Goal: Task Accomplishment & Management: Manage account settings

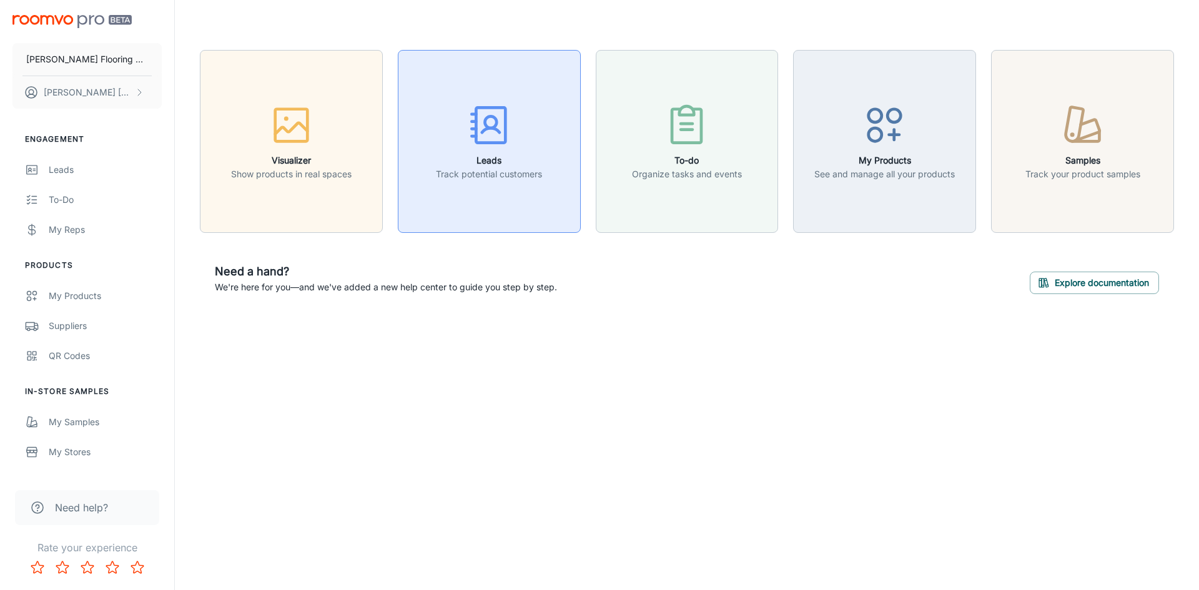
click at [499, 142] on rect "button" at bounding box center [490, 124] width 29 height 35
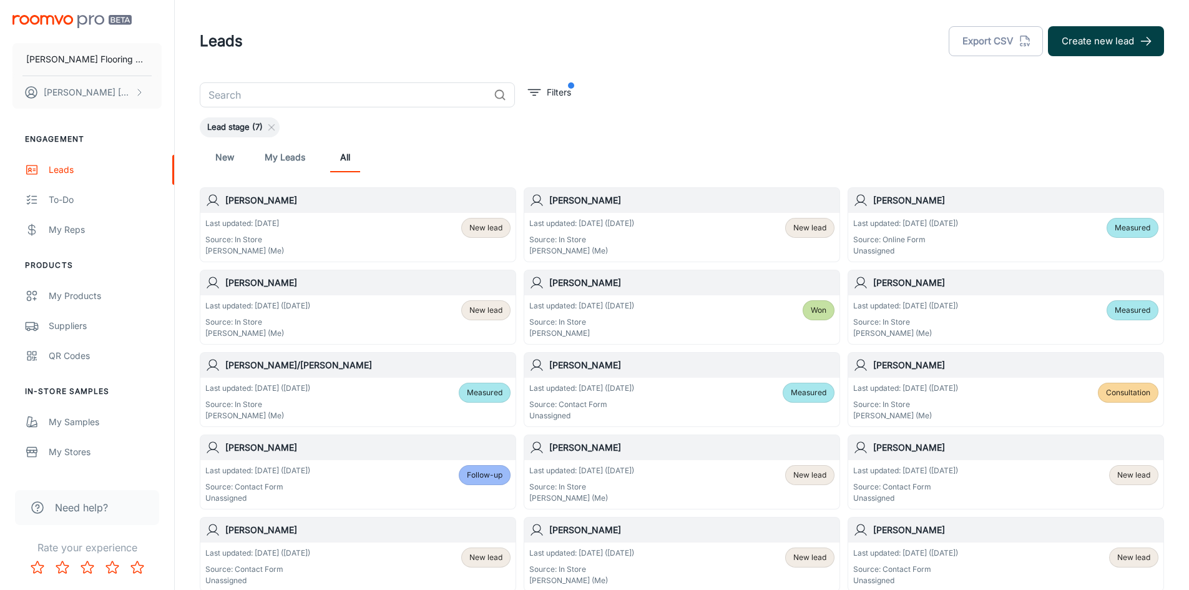
click at [1076, 42] on button "Create new lead" at bounding box center [1106, 41] width 116 height 30
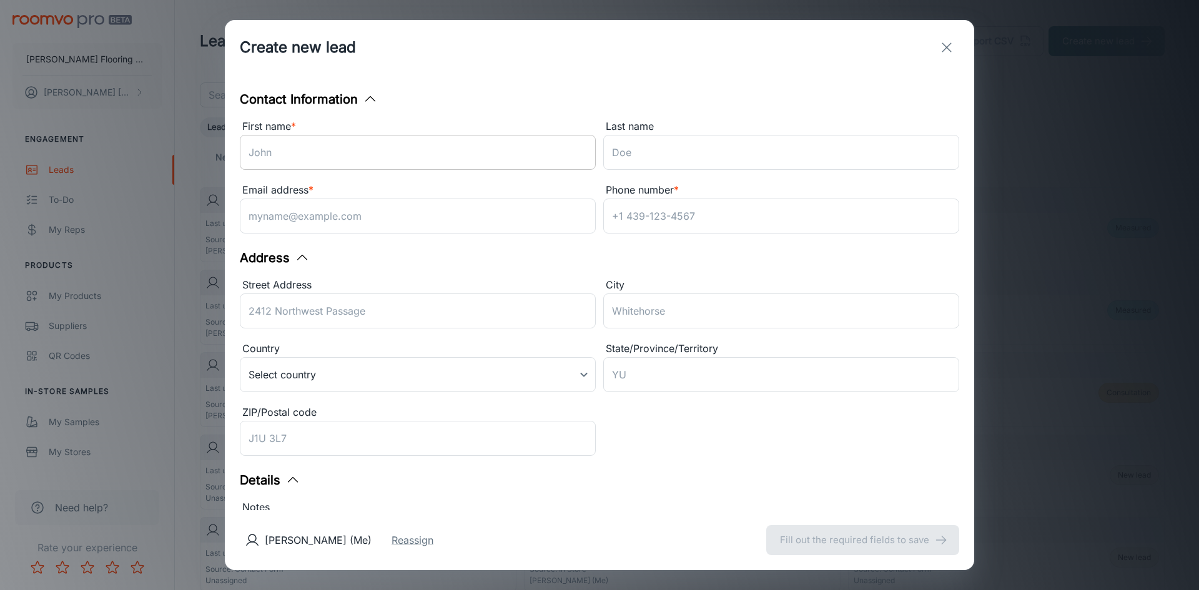
click at [297, 155] on input "First name *" at bounding box center [418, 152] width 356 height 35
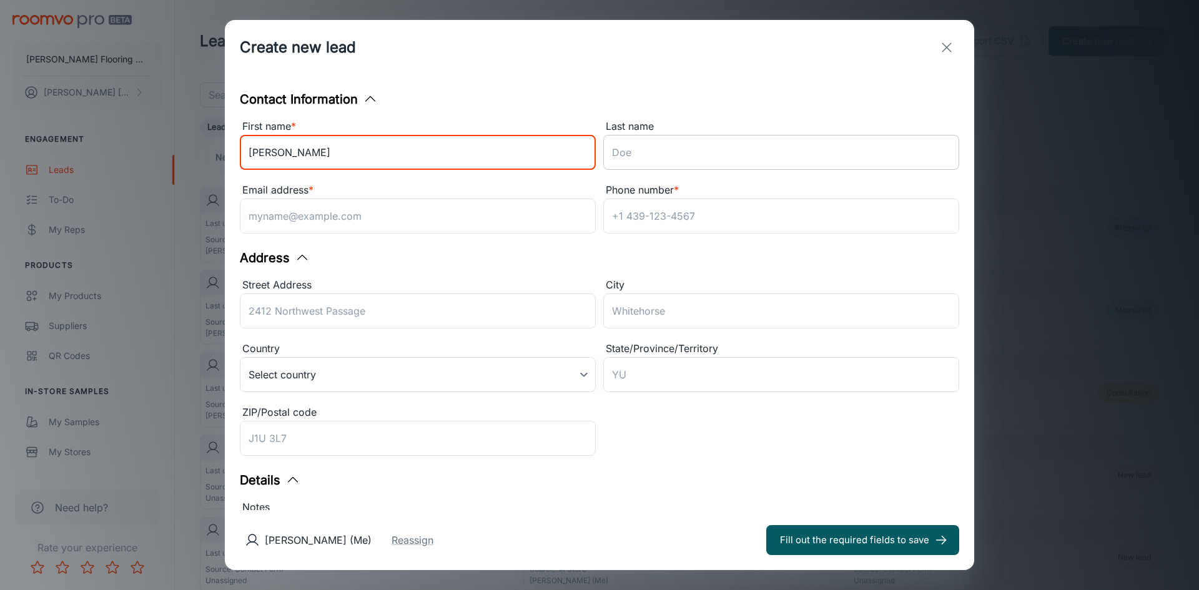
type input "Mary"
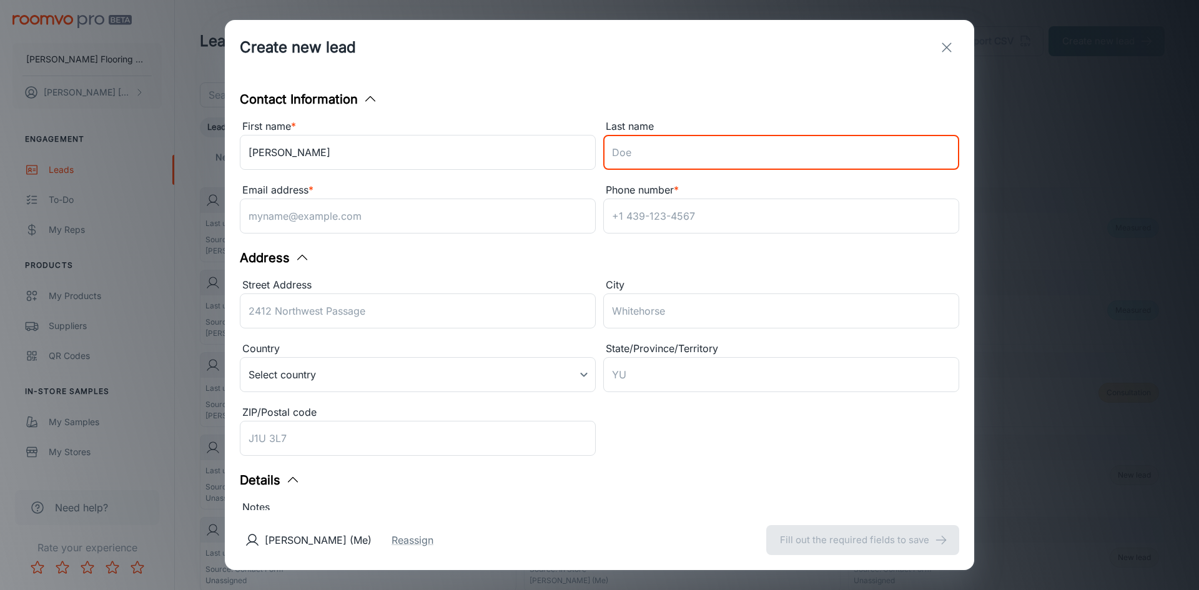
click at [660, 157] on input "Last name" at bounding box center [781, 152] width 356 height 35
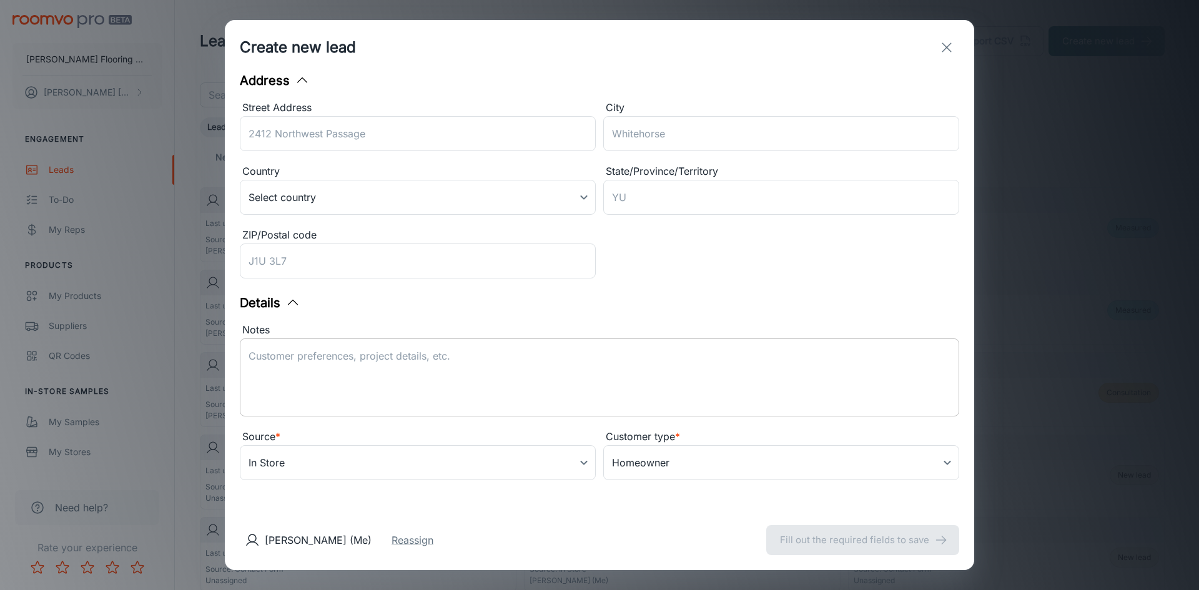
type input "Leidemer"
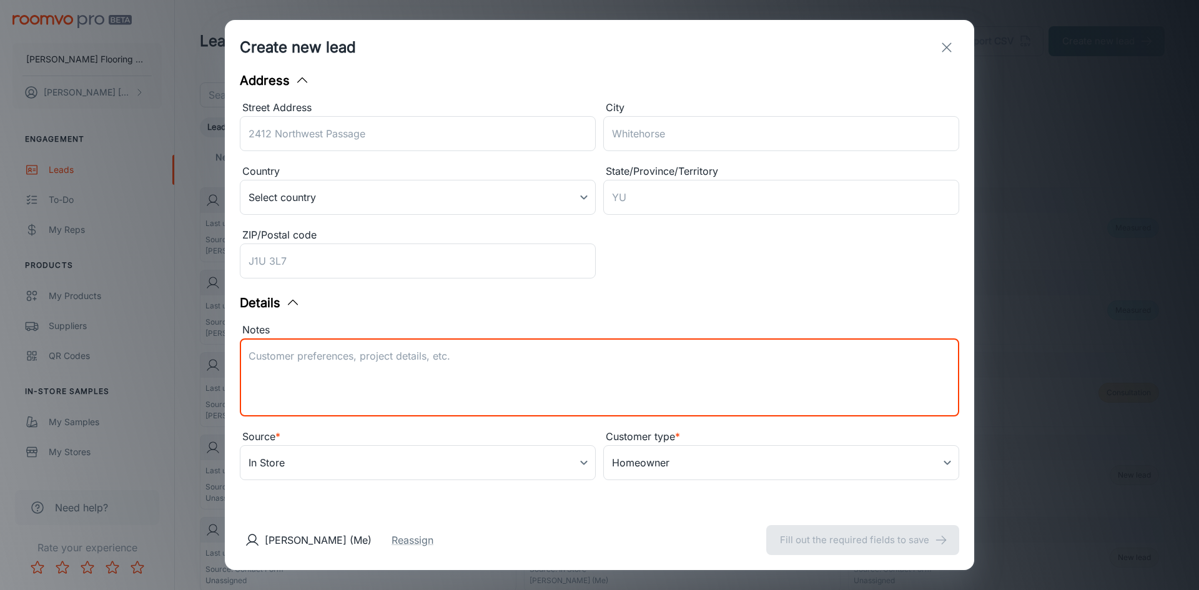
click at [262, 353] on textarea "Notes" at bounding box center [599, 377] width 702 height 57
type textarea "Joe's customer"
click at [399, 265] on input "ZIP/Postal code" at bounding box center [418, 260] width 356 height 35
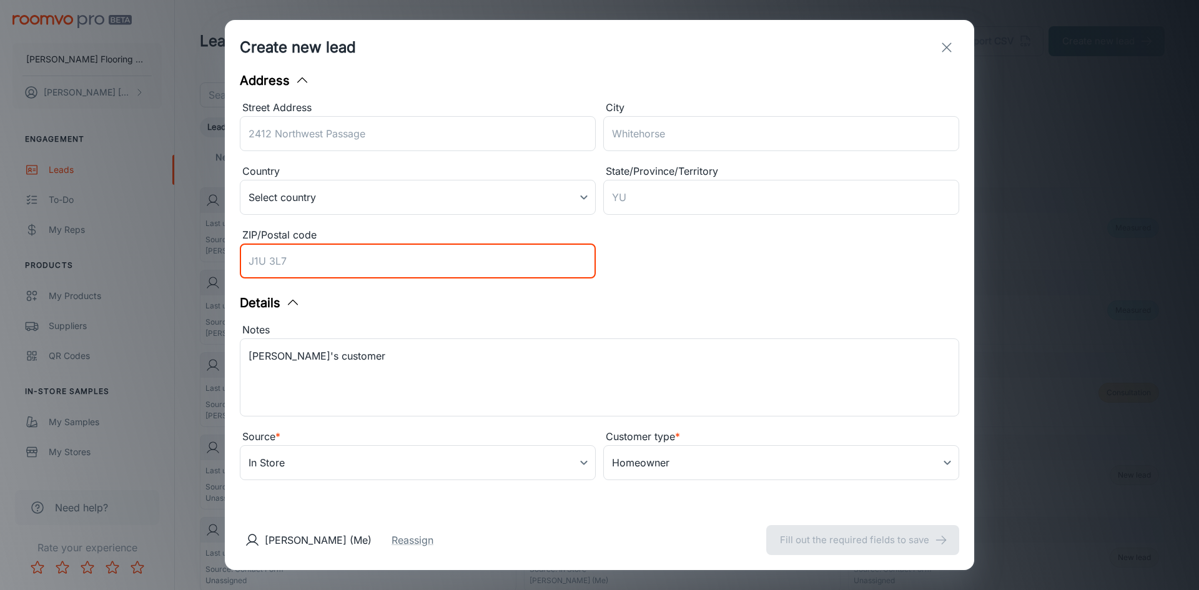
scroll to position [0, 0]
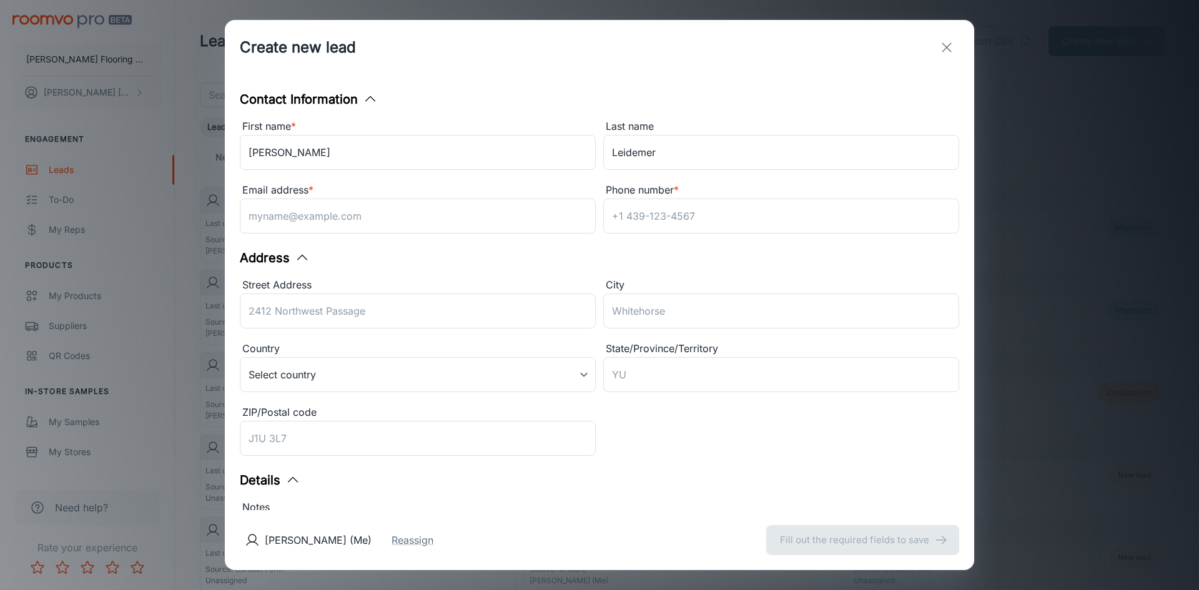
click at [860, 541] on div "Karen Lemire (Me) Reassign Fill out the required fields to save" at bounding box center [599, 540] width 749 height 60
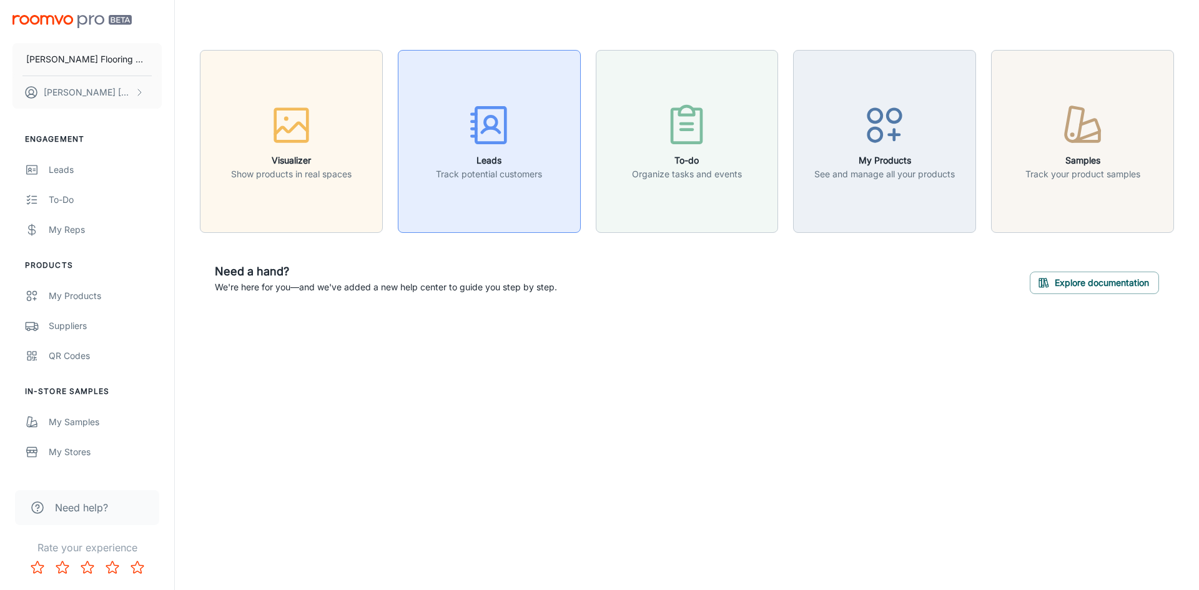
click at [490, 137] on icon "button" at bounding box center [489, 125] width 47 height 47
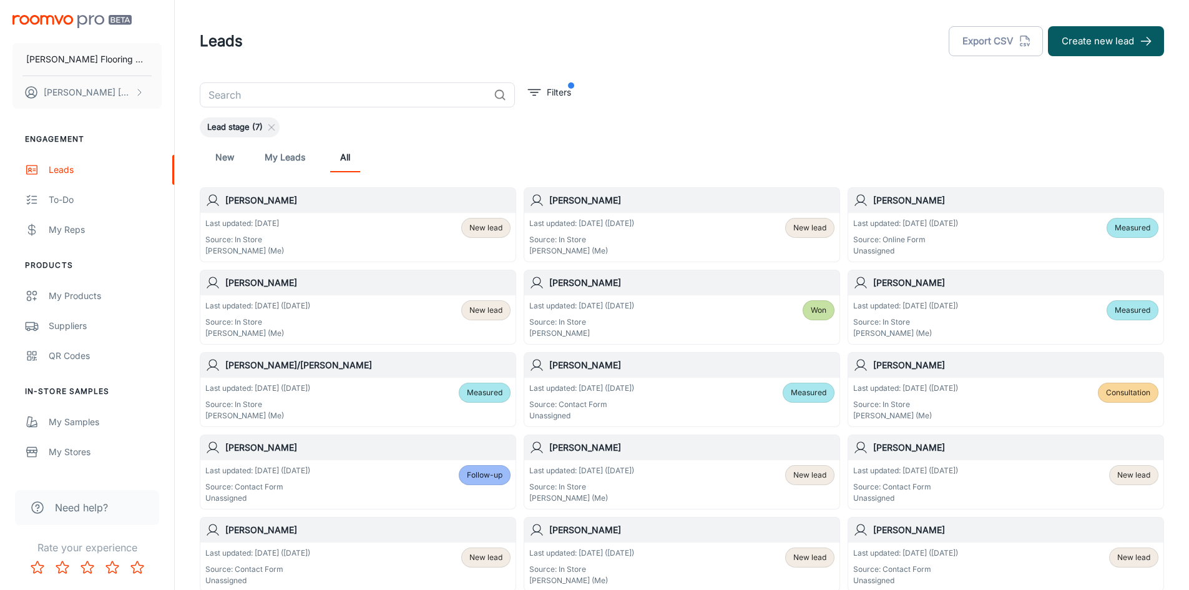
click at [715, 246] on div "Last updated: [DATE] ([DATE]) Source: In Store [PERSON_NAME] (Me) New lead" at bounding box center [681, 237] width 305 height 39
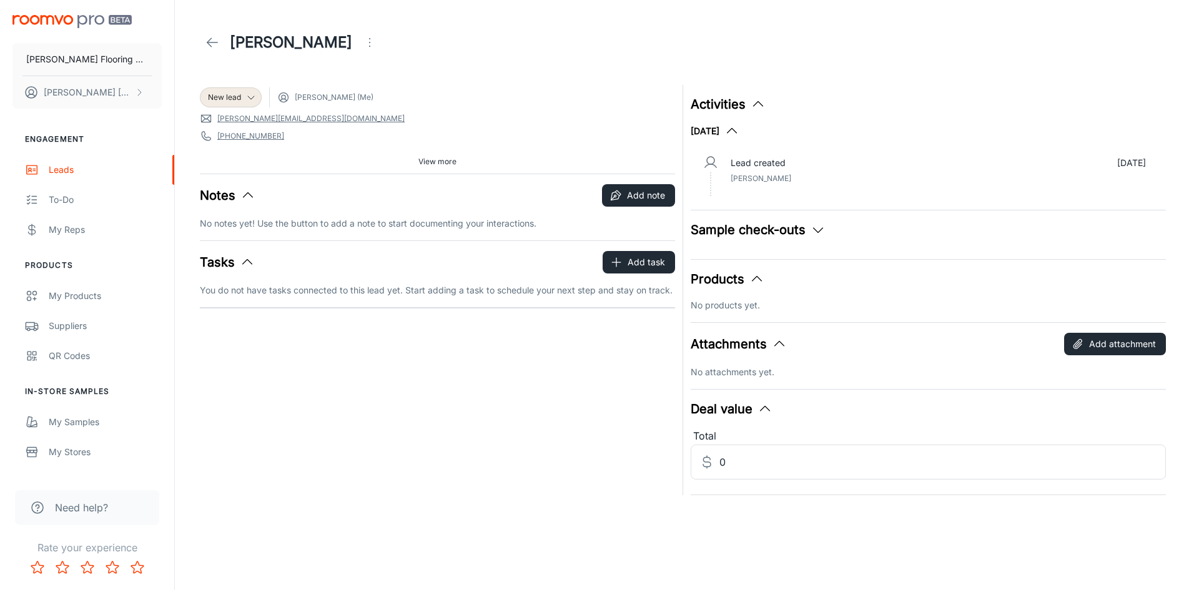
click at [878, 235] on div "Sample check-outs" at bounding box center [927, 229] width 475 height 19
click at [818, 228] on icon "button" at bounding box center [817, 229] width 15 height 15
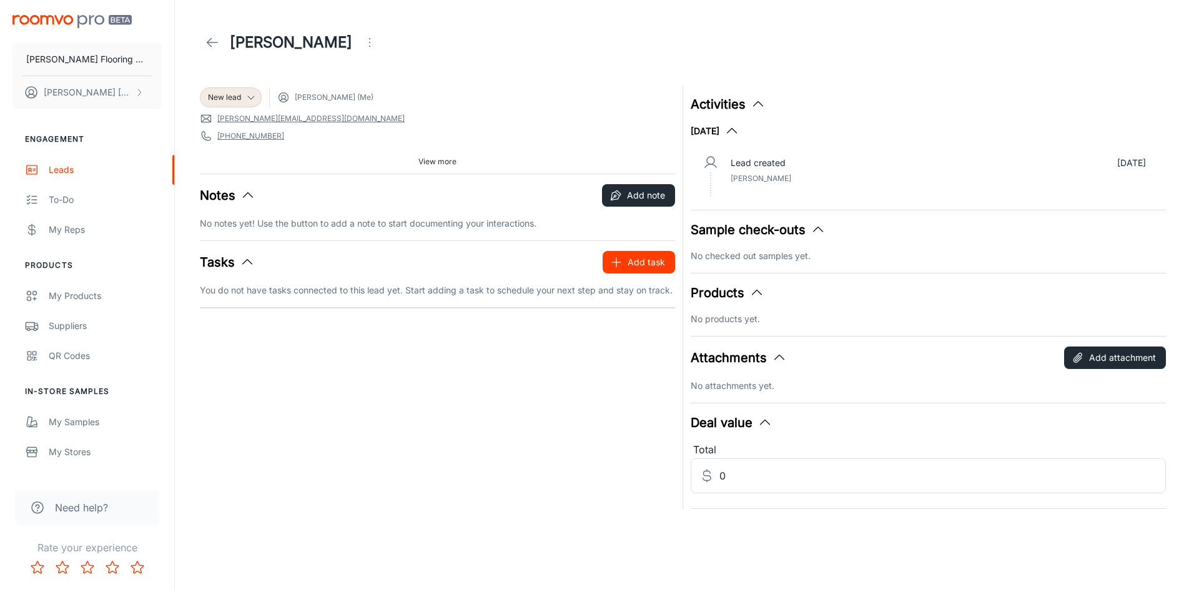
click at [637, 262] on button "Add task" at bounding box center [638, 262] width 72 height 22
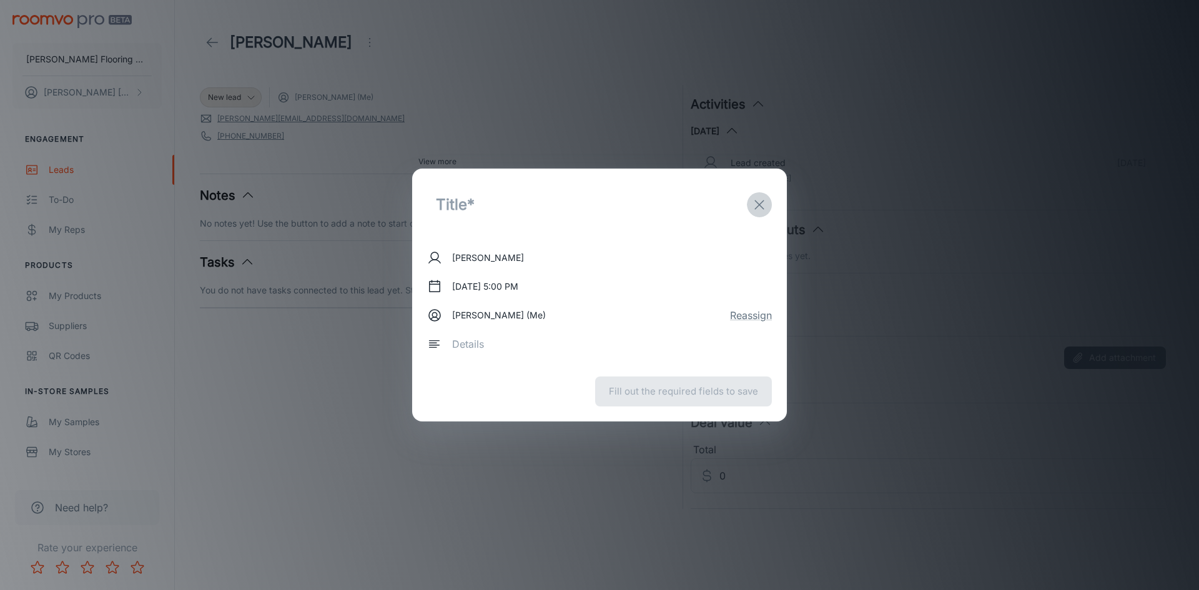
click at [757, 202] on line "exit" at bounding box center [759, 204] width 9 height 9
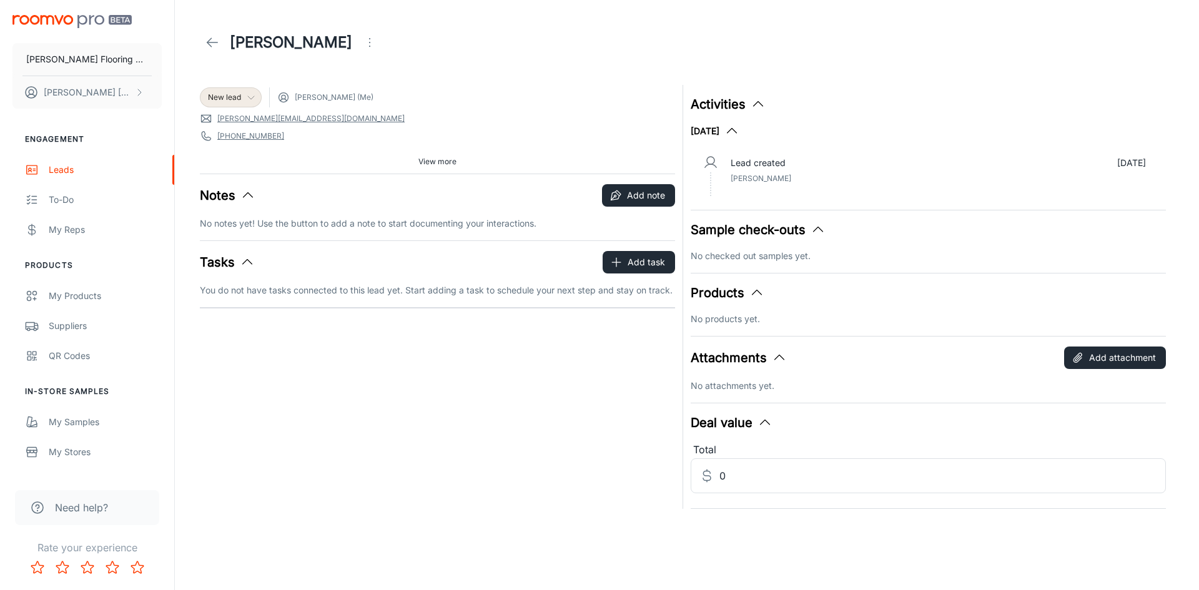
click at [252, 99] on icon at bounding box center [251, 97] width 10 height 10
click at [248, 256] on li "Lost" at bounding box center [244, 258] width 89 height 22
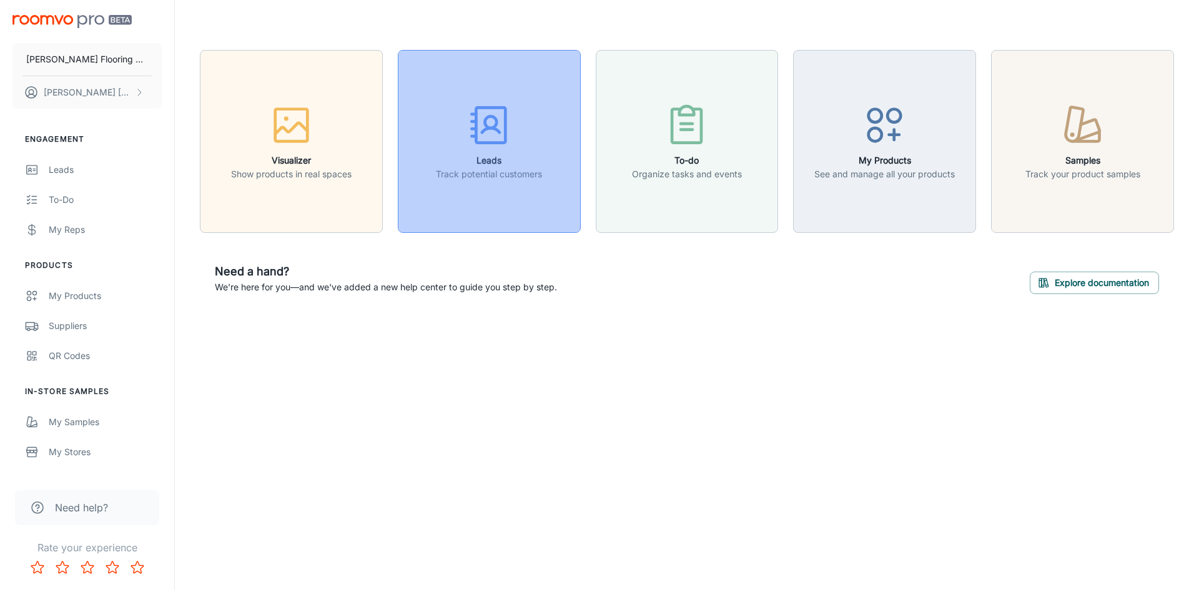
click at [502, 128] on icon "button" at bounding box center [489, 125] width 47 height 47
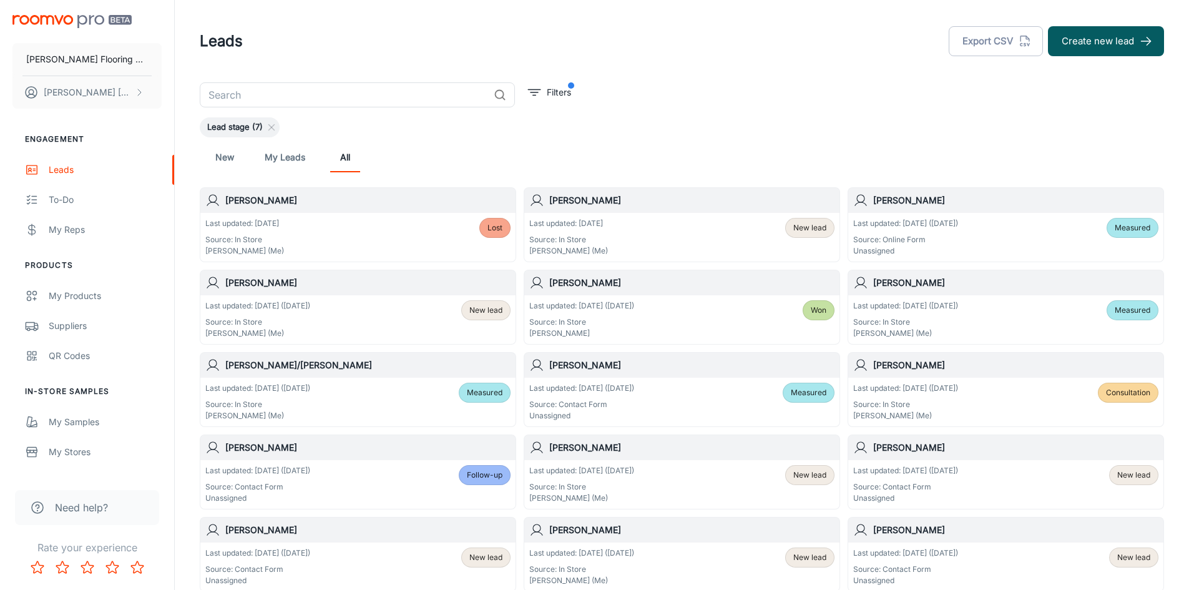
click at [953, 391] on p "Last updated: [DATE] ([DATE])" at bounding box center [905, 388] width 105 height 11
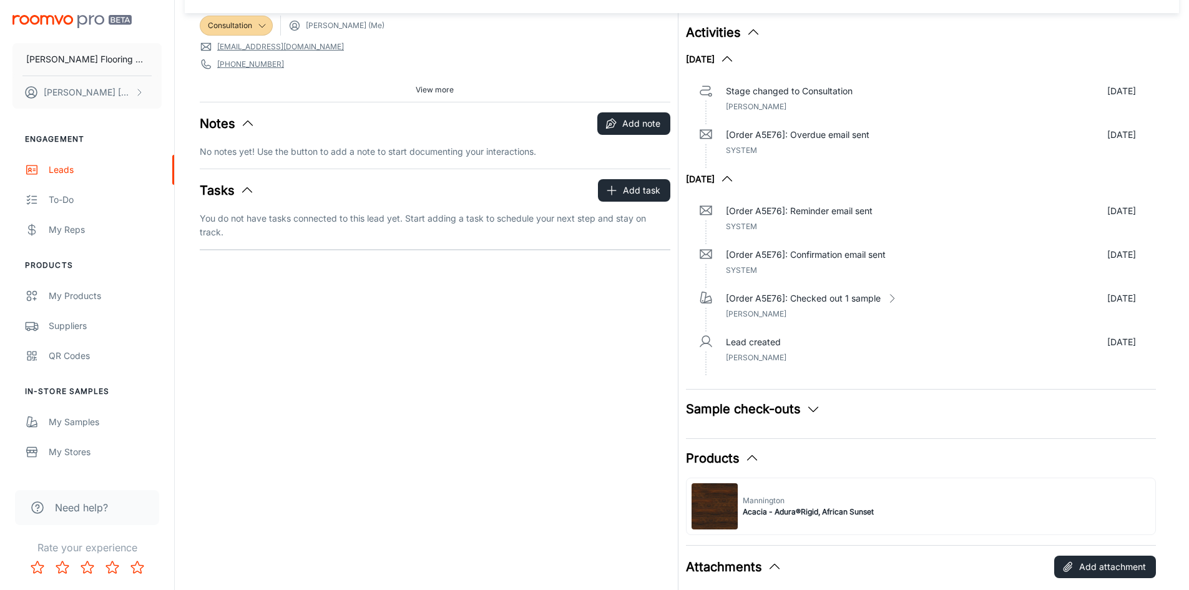
scroll to position [125, 0]
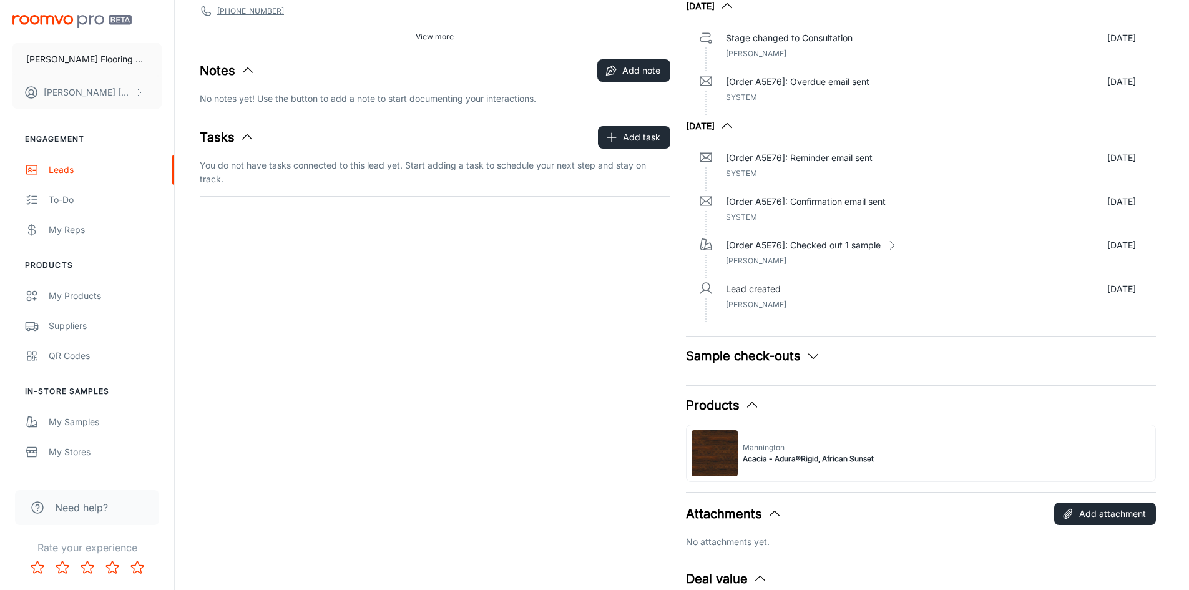
click at [775, 356] on button "Sample check-outs" at bounding box center [753, 355] width 135 height 19
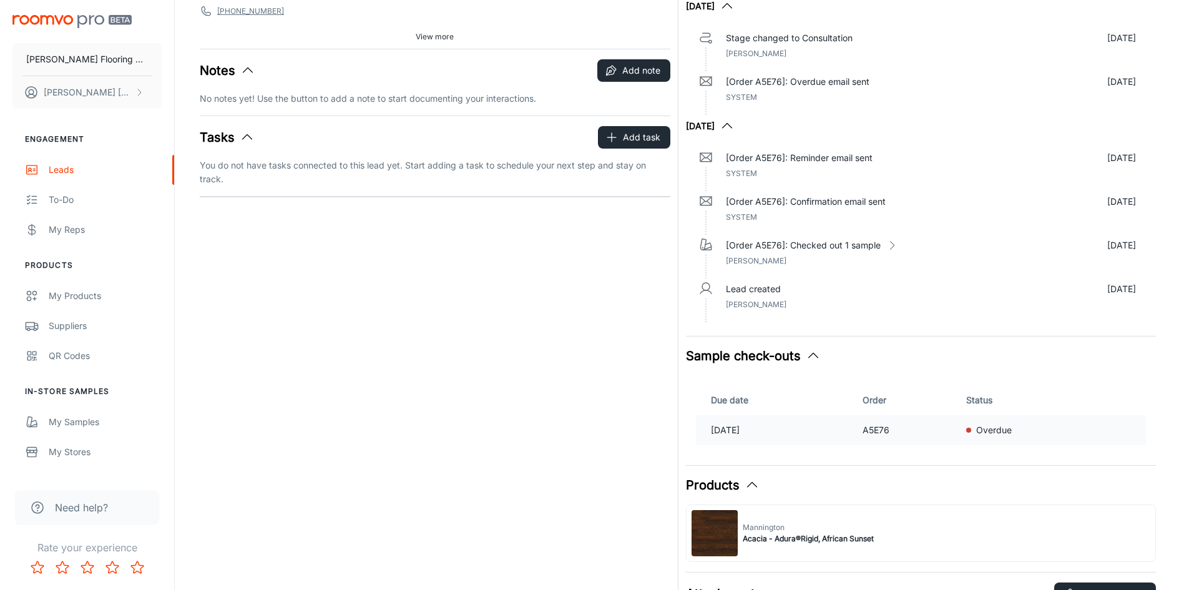
click at [998, 432] on p "Overdue" at bounding box center [994, 430] width 36 height 14
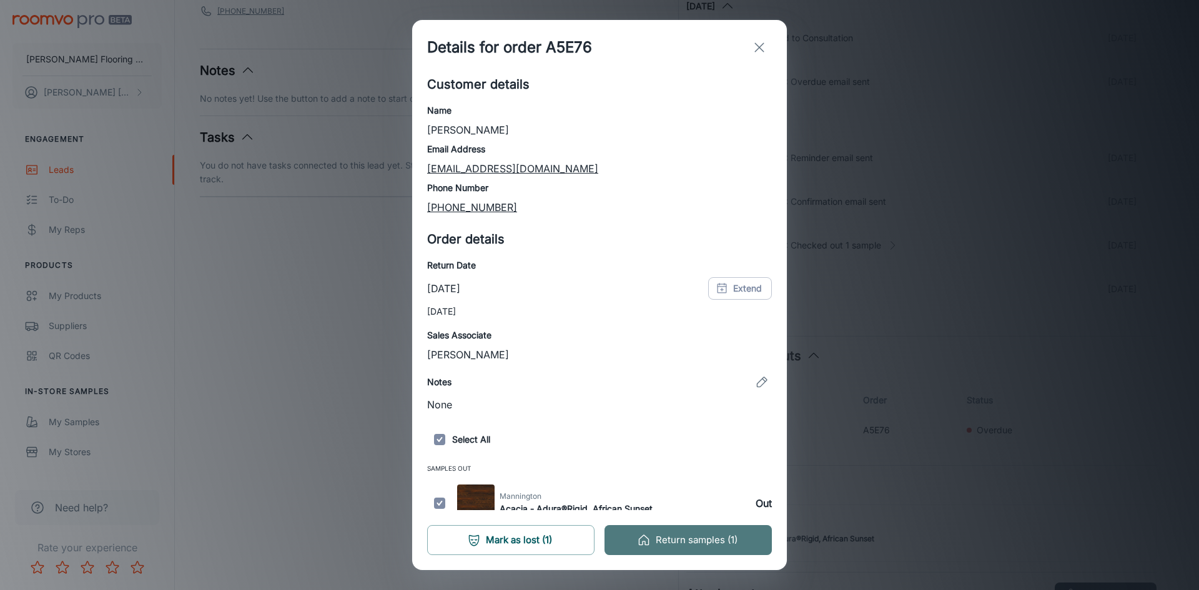
click at [695, 532] on button "Return samples (1)" at bounding box center [687, 540] width 167 height 30
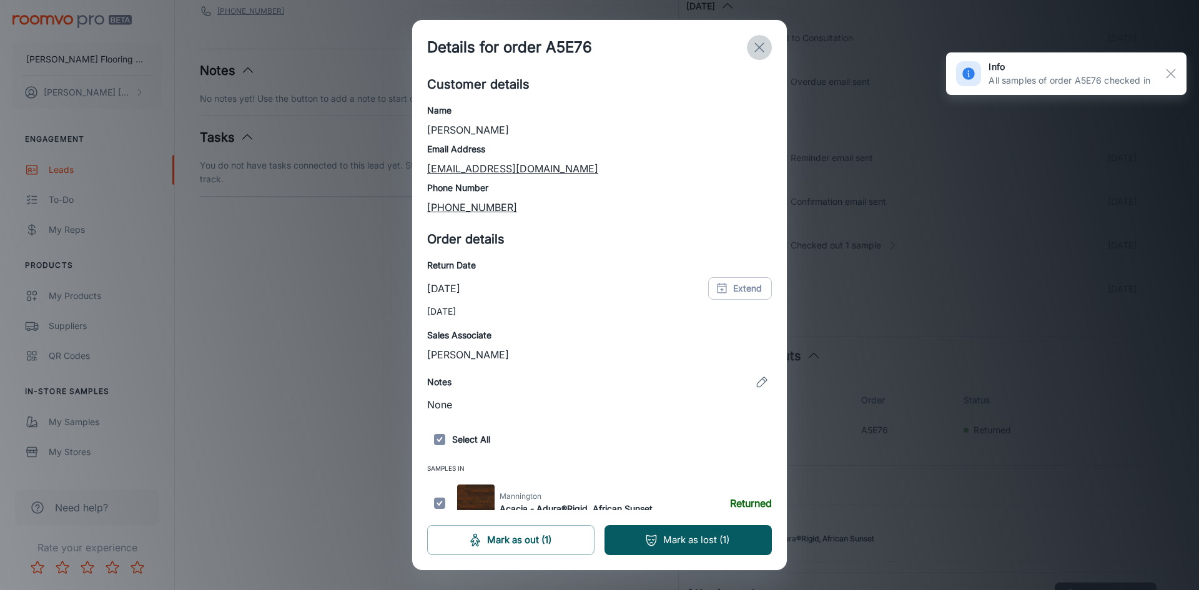
click at [759, 49] on line "exit" at bounding box center [759, 47] width 9 height 9
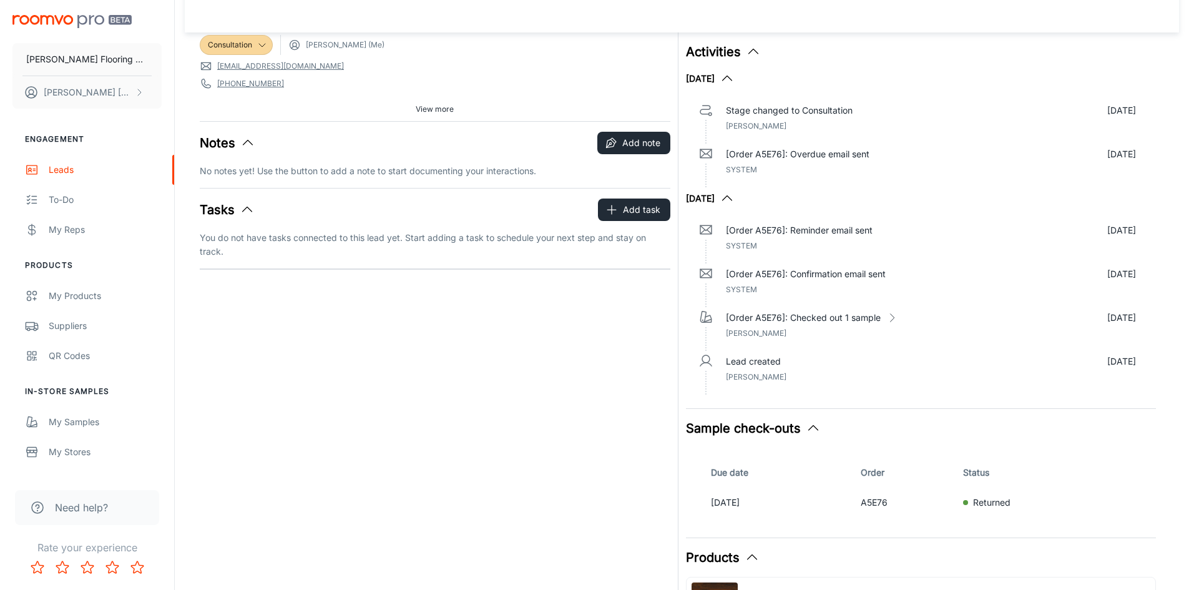
scroll to position [0, 0]
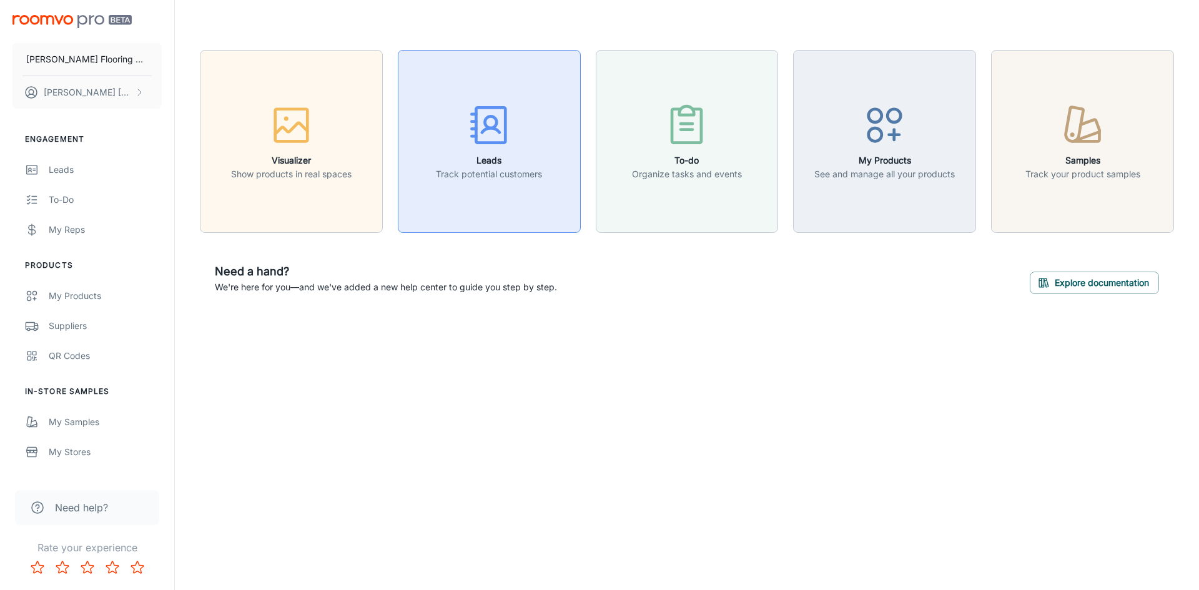
click at [499, 121] on icon "button" at bounding box center [489, 125] width 47 height 47
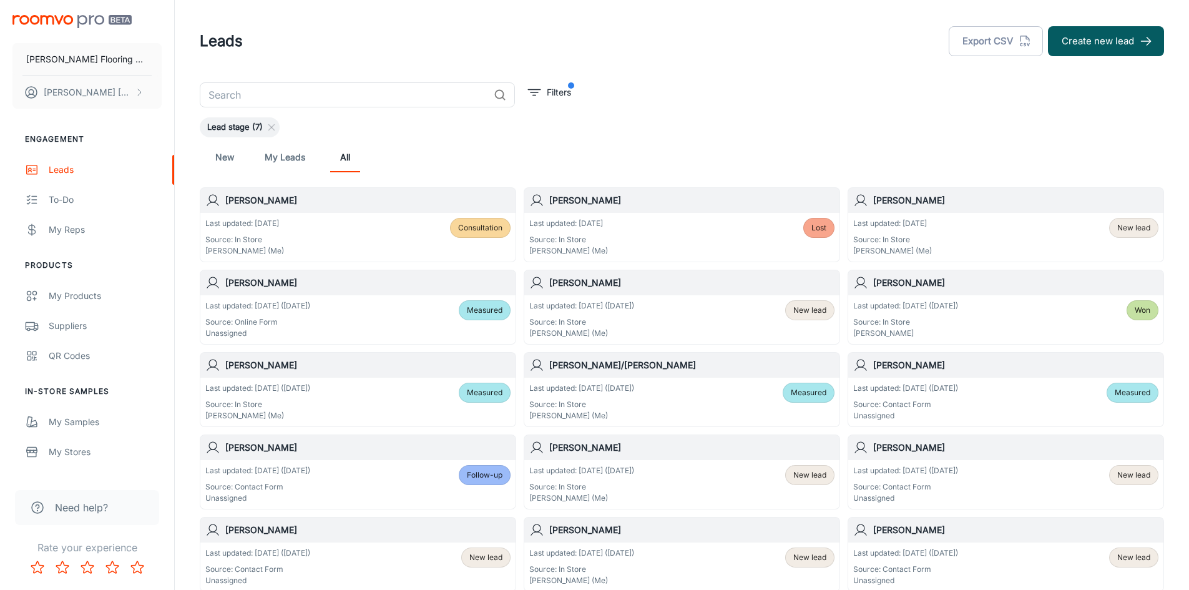
click at [597, 489] on p "Source: In Store" at bounding box center [581, 486] width 105 height 11
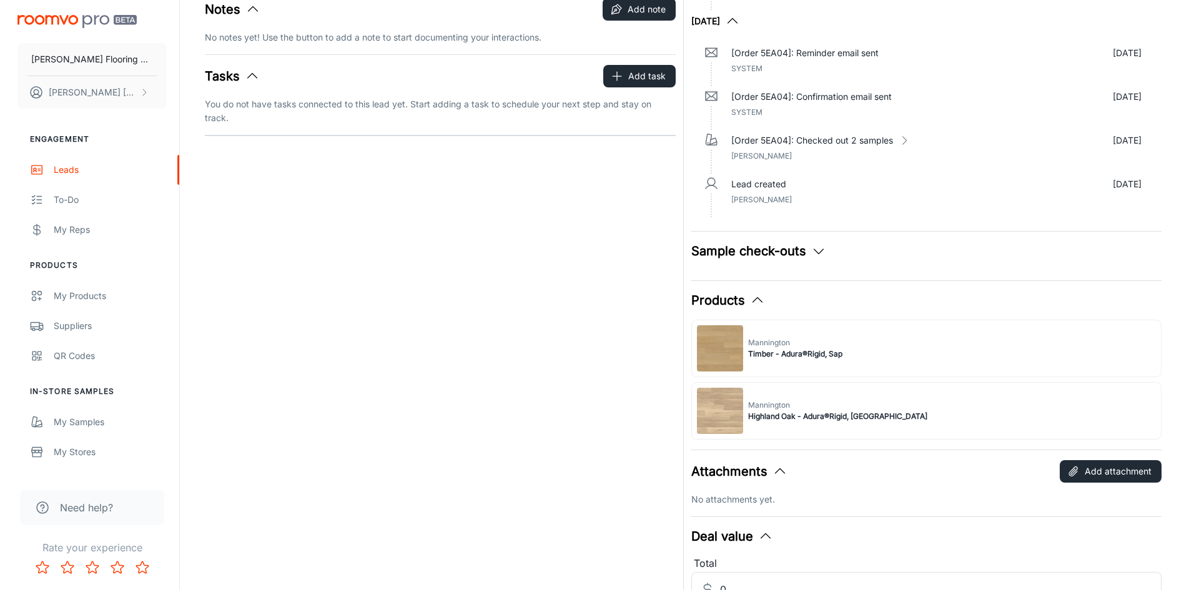
scroll to position [187, 0]
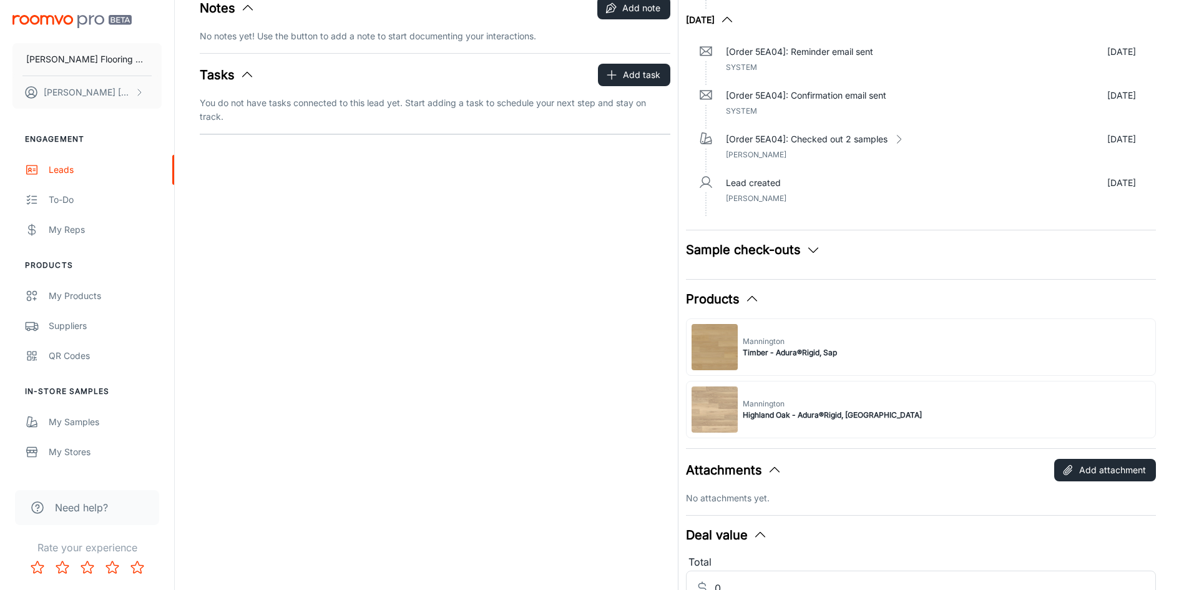
click at [748, 253] on button "Sample check-outs" at bounding box center [753, 249] width 135 height 19
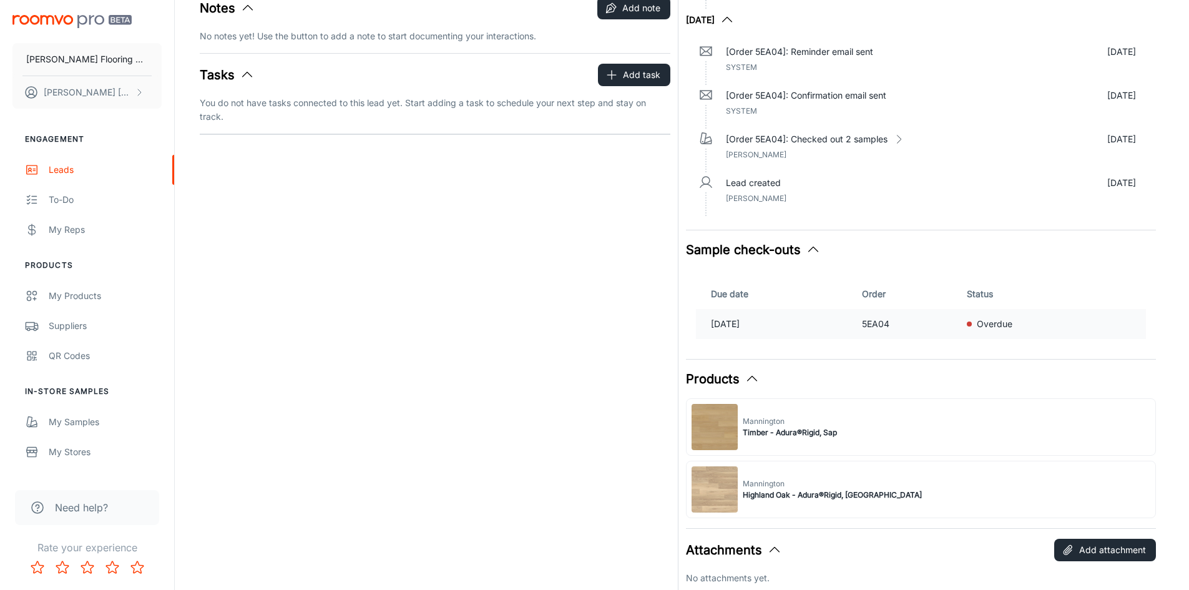
click at [1106, 316] on td "Overdue" at bounding box center [1054, 324] width 184 height 30
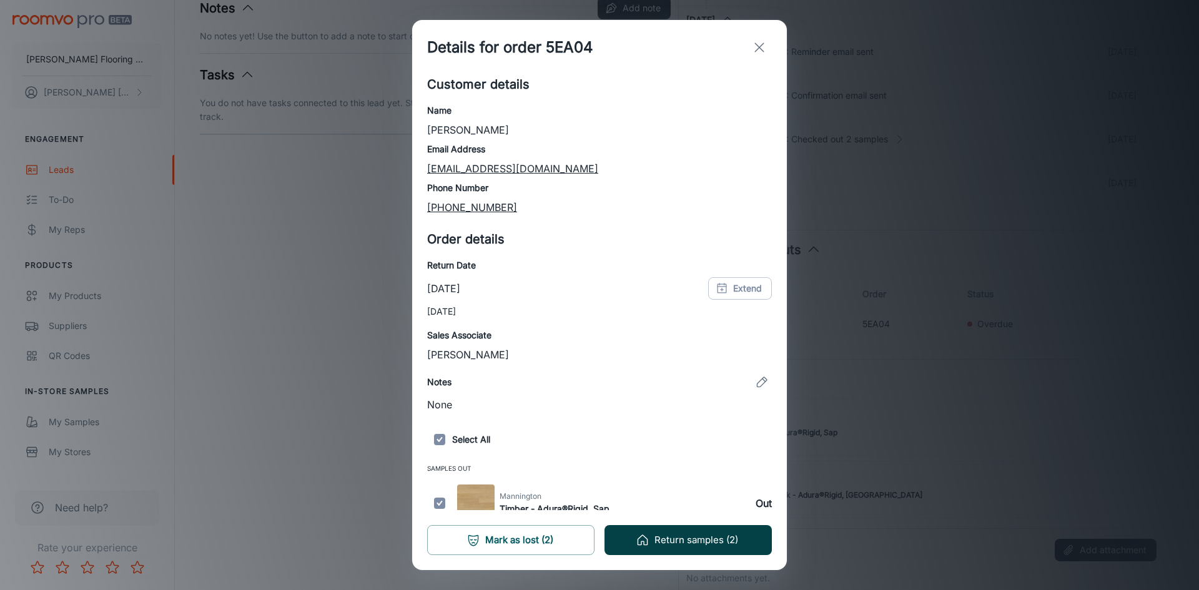
click at [675, 545] on button "Return samples (2)" at bounding box center [687, 540] width 167 height 30
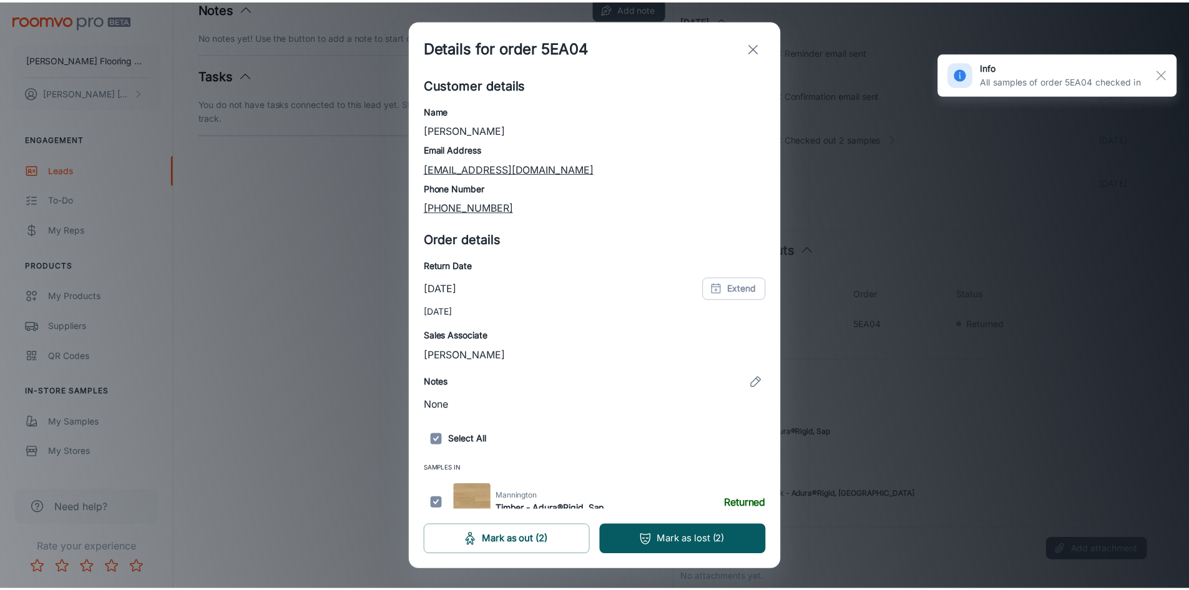
scroll to position [54, 0]
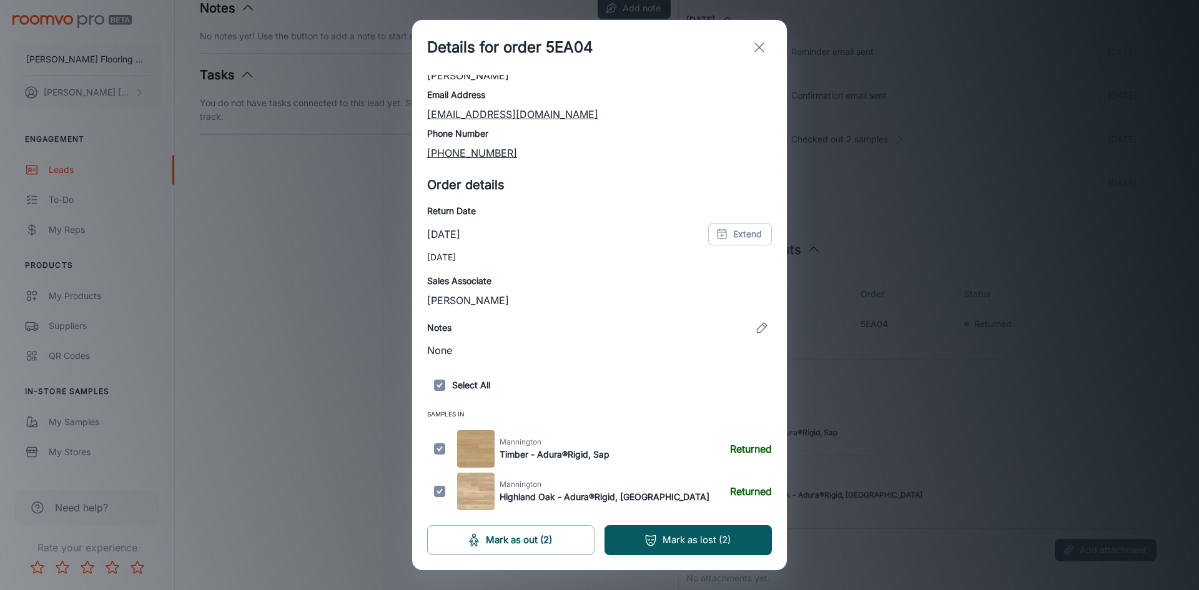
click at [759, 49] on icon "exit" at bounding box center [759, 47] width 15 height 15
